Goal: Information Seeking & Learning: Learn about a topic

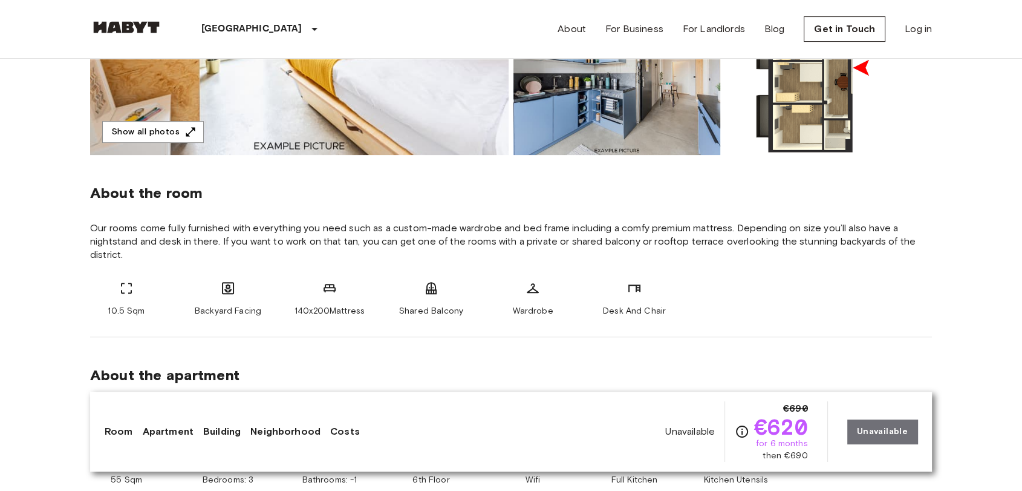
drag, startPoint x: 906, startPoint y: 178, endPoint x: 779, endPoint y: 39, distance: 188.4
click at [906, 177] on div "About the room Our rooms come fully furnished with everything you need such as …" at bounding box center [511, 246] width 842 height 182
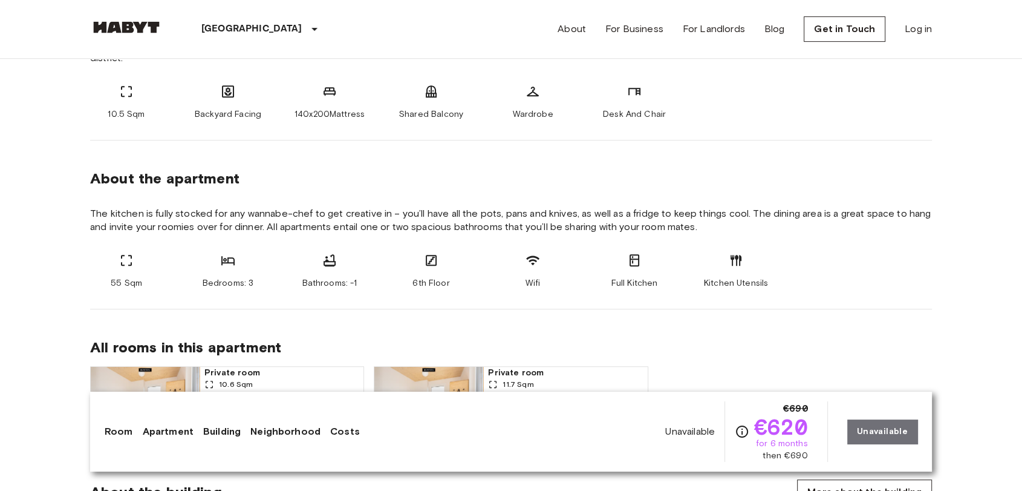
scroll to position [537, 0]
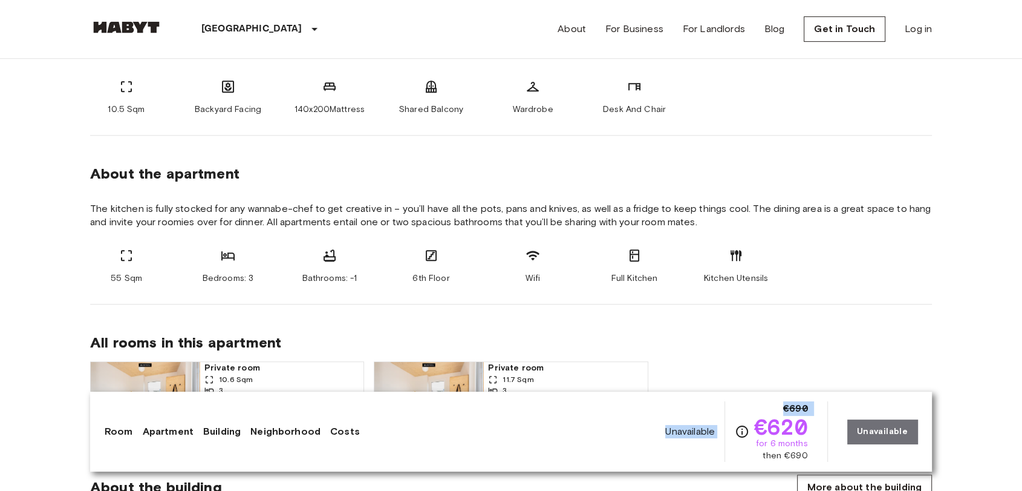
drag, startPoint x: 757, startPoint y: 425, endPoint x: 823, endPoint y: 453, distance: 71.8
click at [823, 453] on div "Unavailable €690 €620 for 6 months then €690 Unavailable" at bounding box center [791, 431] width 252 height 60
copy div "Unavailable €690"
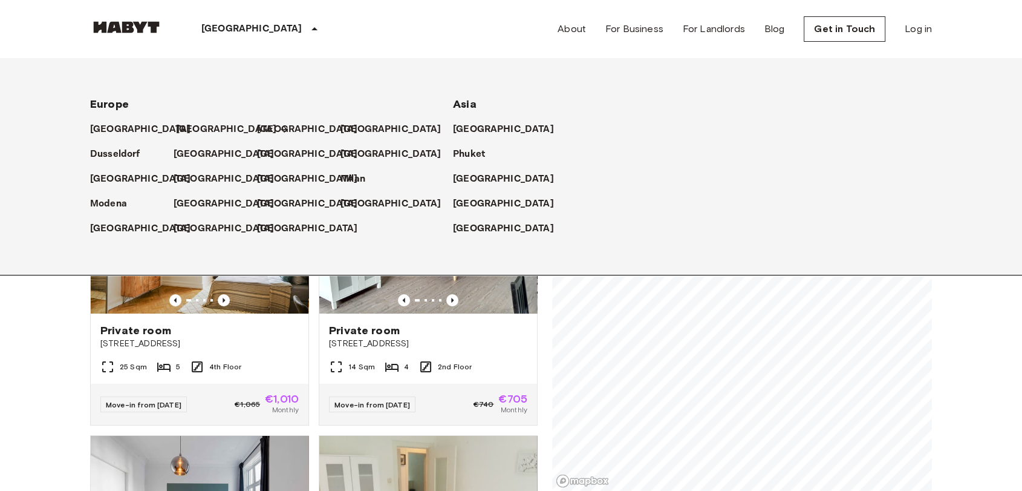
click at [193, 127] on p "[GEOGRAPHIC_DATA]" at bounding box center [226, 129] width 101 height 15
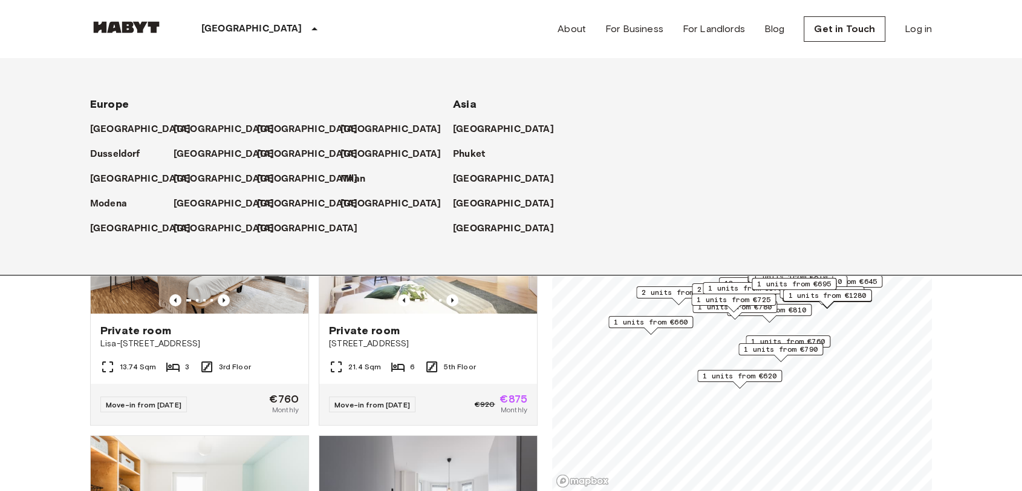
click at [307, 27] on icon at bounding box center [314, 29] width 15 height 15
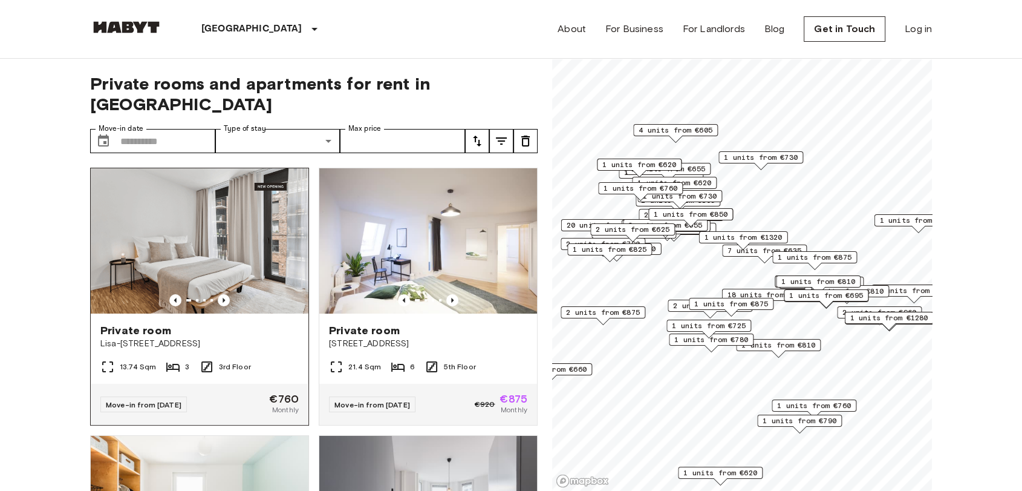
click at [219, 286] on img at bounding box center [200, 240] width 218 height 145
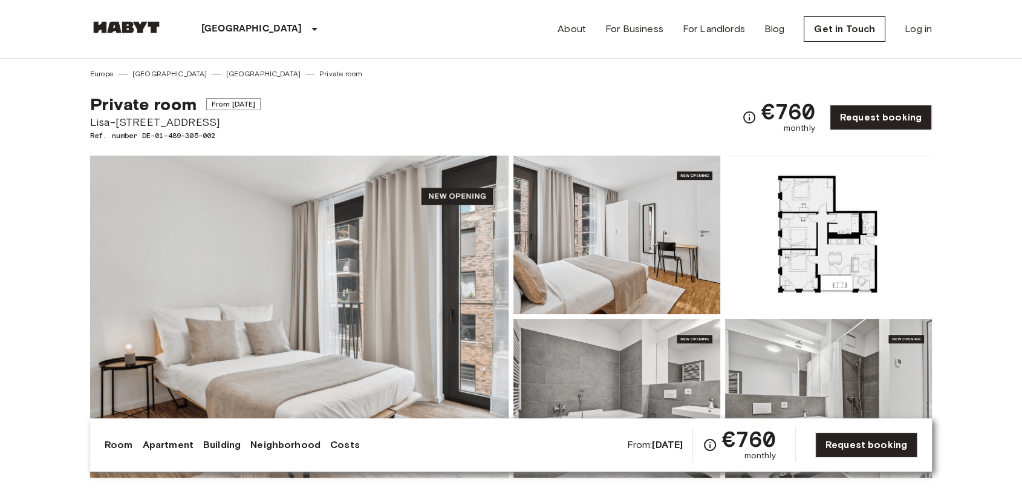
scroll to position [67, 0]
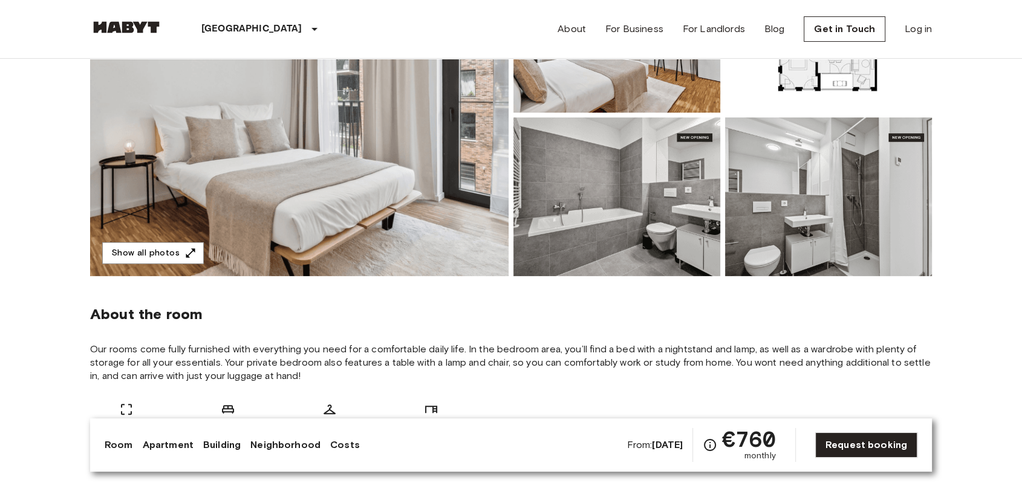
click at [580, 336] on div "About the room Our rooms come fully furnished with everything you need for a co…" at bounding box center [511, 367] width 842 height 182
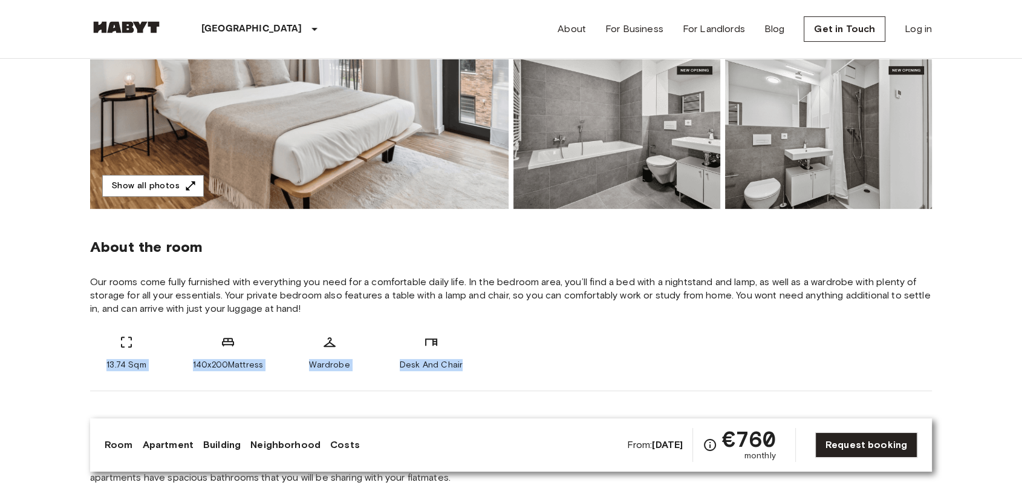
drag, startPoint x: 101, startPoint y: 364, endPoint x: 481, endPoint y: 359, distance: 380.5
click at [481, 359] on div "13.74 Sqm 140x200Mattress Wardrobe Desk And Chair" at bounding box center [511, 353] width 842 height 36
copy div "13.74 Sqm 140x200Mattress Wardrobe Desk And Chair"
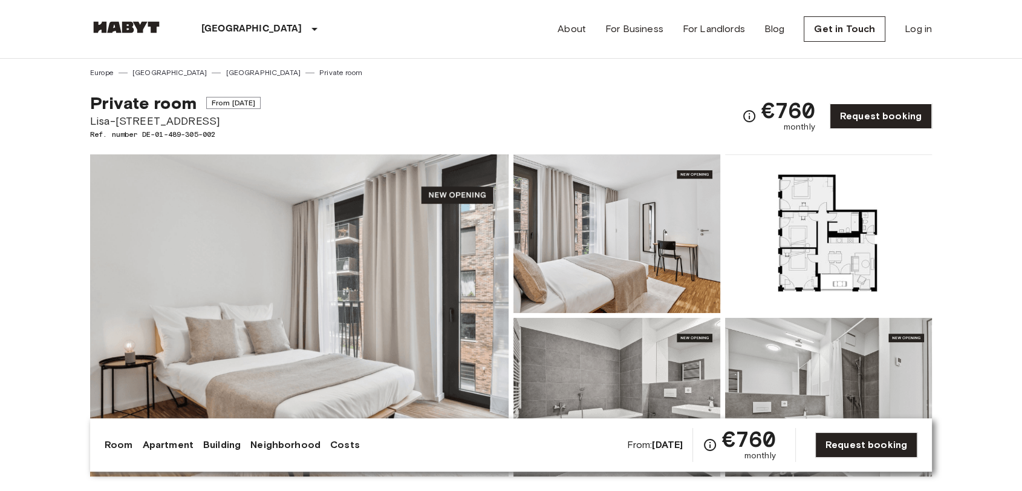
scroll to position [0, 0]
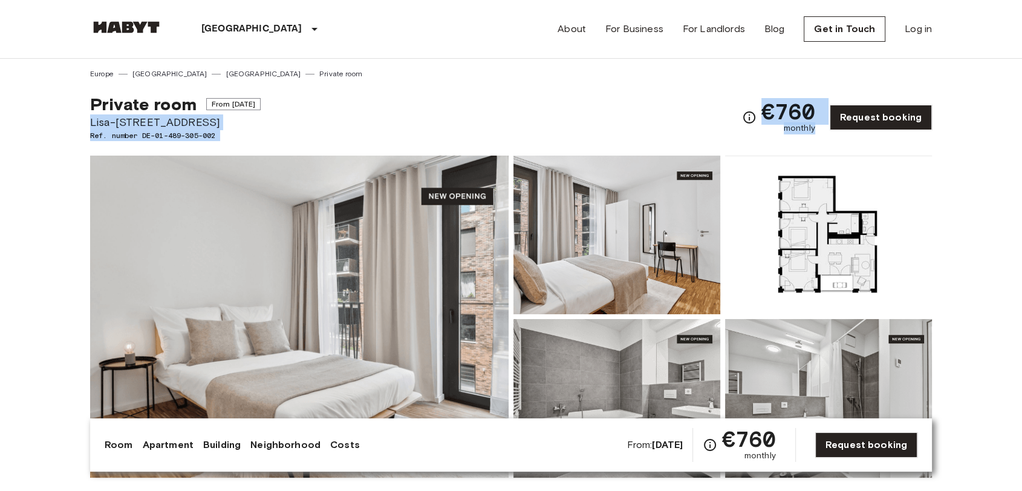
drag, startPoint x: 85, startPoint y: 124, endPoint x: 824, endPoint y: 126, distance: 739.8
copy div "Lisa-Fittko-Straße 5 Ref. number DE-01-489-305-002 €760 monthly"
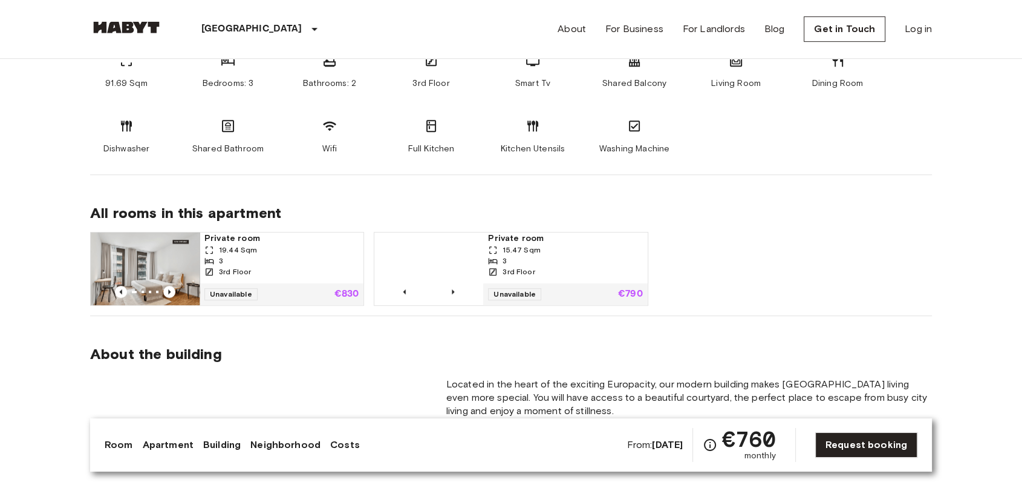
scroll to position [739, 0]
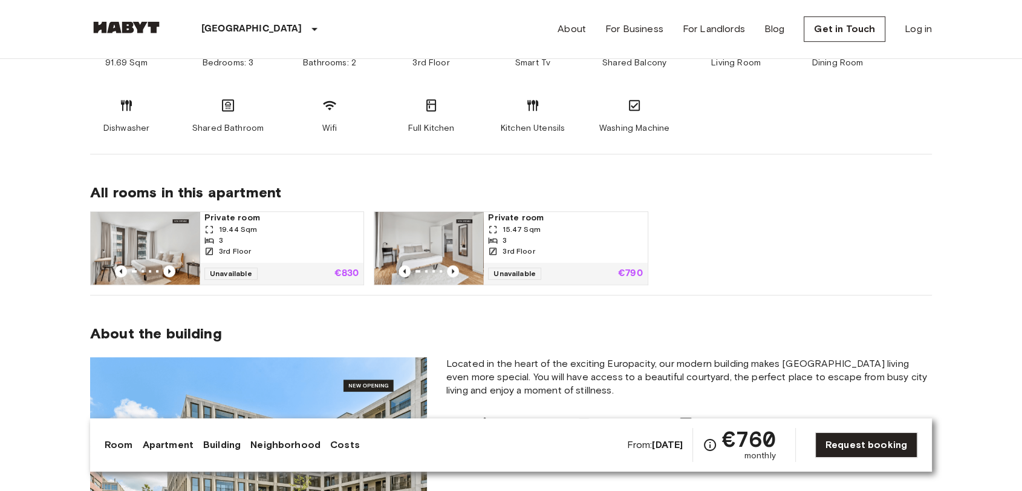
drag, startPoint x: 0, startPoint y: 198, endPoint x: 68, endPoint y: 171, distance: 73.0
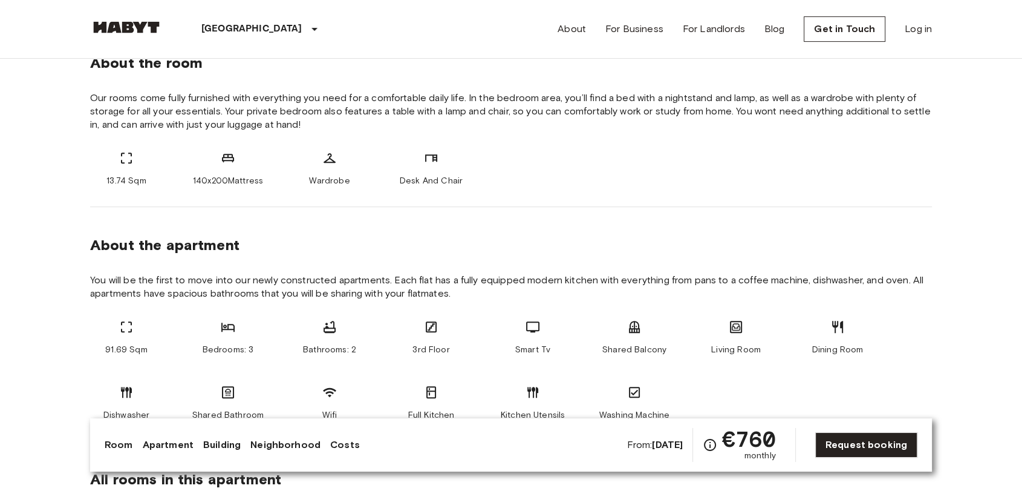
scroll to position [605, 0]
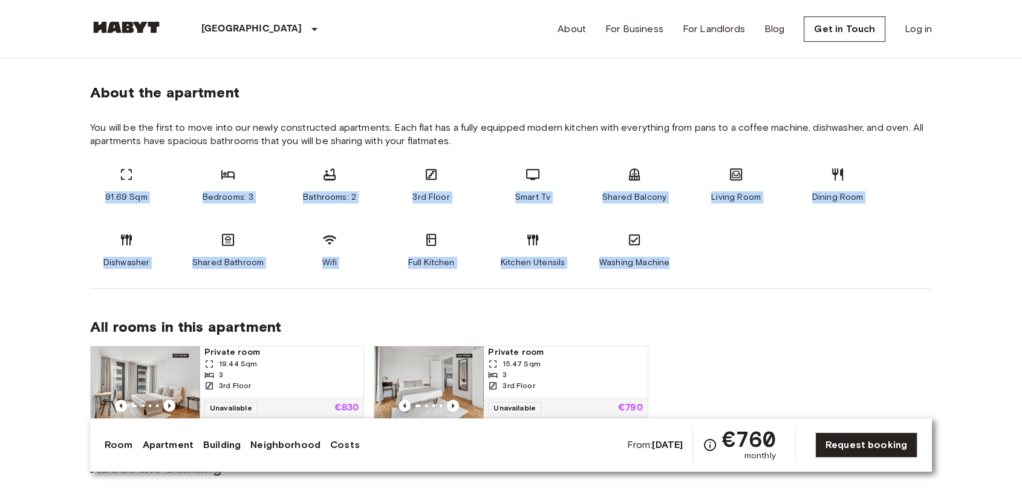
drag, startPoint x: 90, startPoint y: 198, endPoint x: 687, endPoint y: 252, distance: 599.5
copy div "91.69 Sqm Bedrooms: 3 Bathrooms: 2 3rd Floor Smart Tv Shared Balcony Living Roo…"
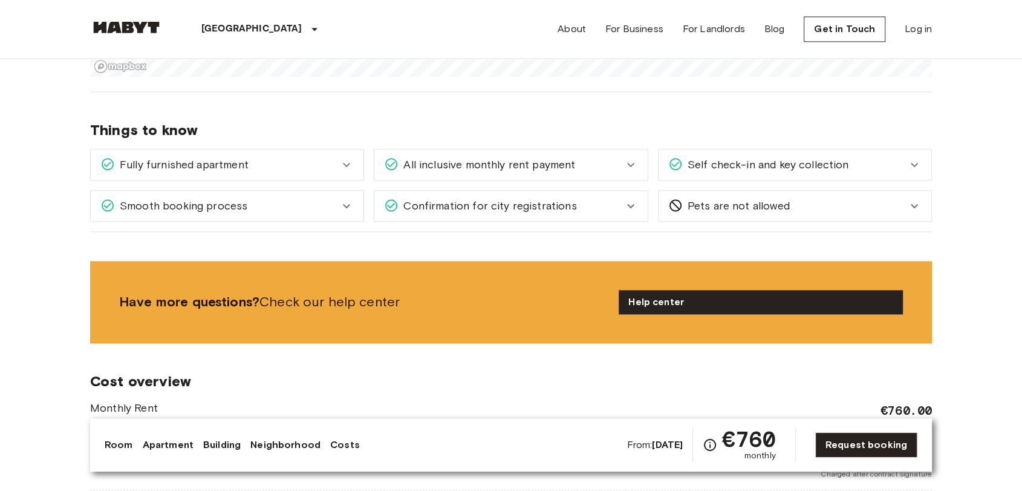
click at [3, 265] on body "Berlin Europe Amsterdam Berlin Brussels Cologne Dusseldorf Frankfurt Graz Hambu…" at bounding box center [511, 330] width 1022 height 3752
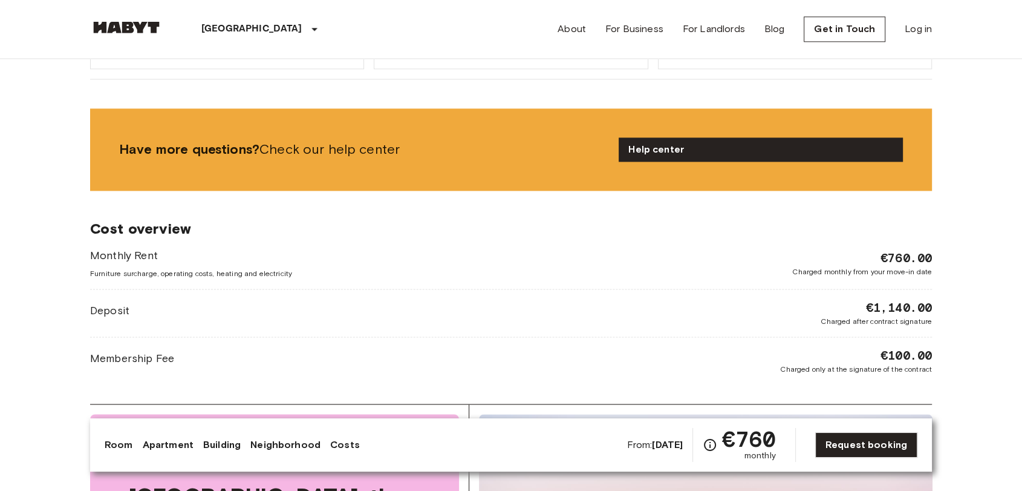
scroll to position [1815, 0]
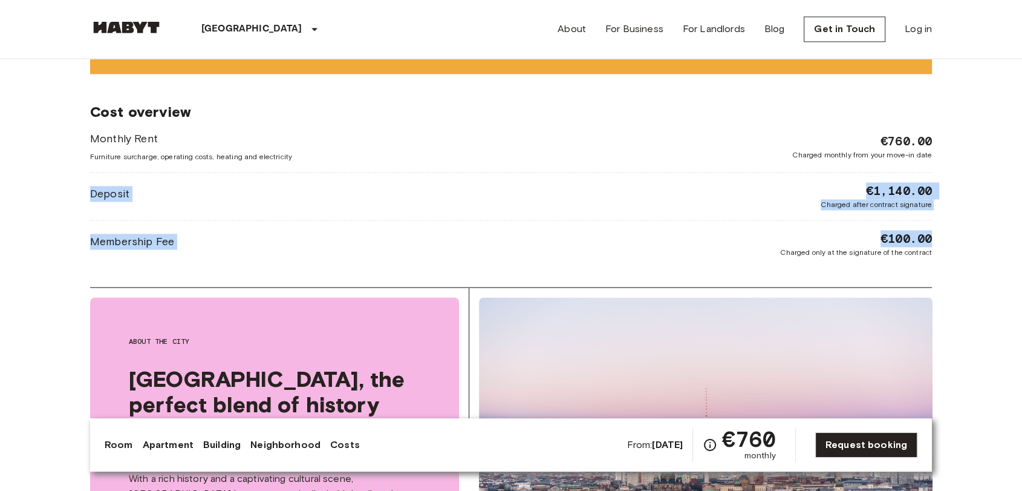
drag, startPoint x: 78, startPoint y: 186, endPoint x: 939, endPoint y: 235, distance: 862.8
copy div "Deposit €1,140.00 Charged after contract signature Membership Fee €100.00"
click at [0, 255] on body "Berlin Europe Amsterdam Berlin Brussels Cologne Dusseldorf Frankfurt Graz Hambu…" at bounding box center [511, 61] width 1022 height 3752
